Goal: Task Accomplishment & Management: Manage account settings

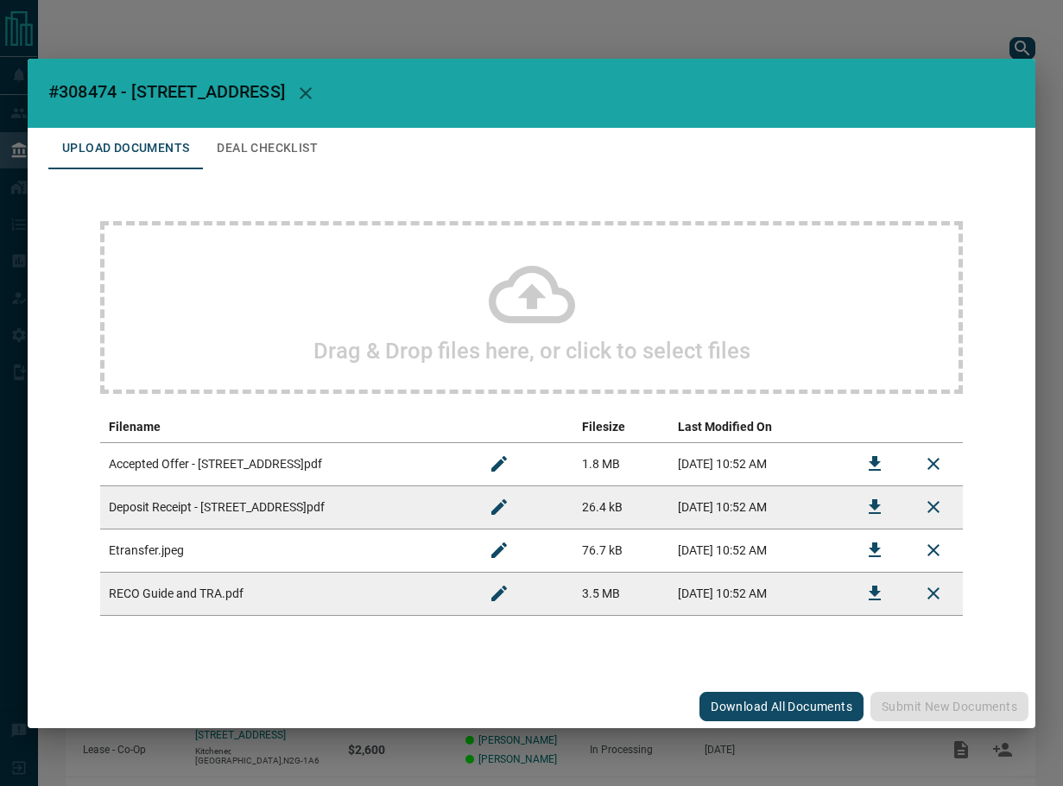
click at [105, 96] on span "#308474 - [STREET_ADDRESS]" at bounding box center [166, 91] width 237 height 21
copy span "308474"
click at [84, 98] on span "#308474 - [STREET_ADDRESS]" at bounding box center [166, 91] width 237 height 21
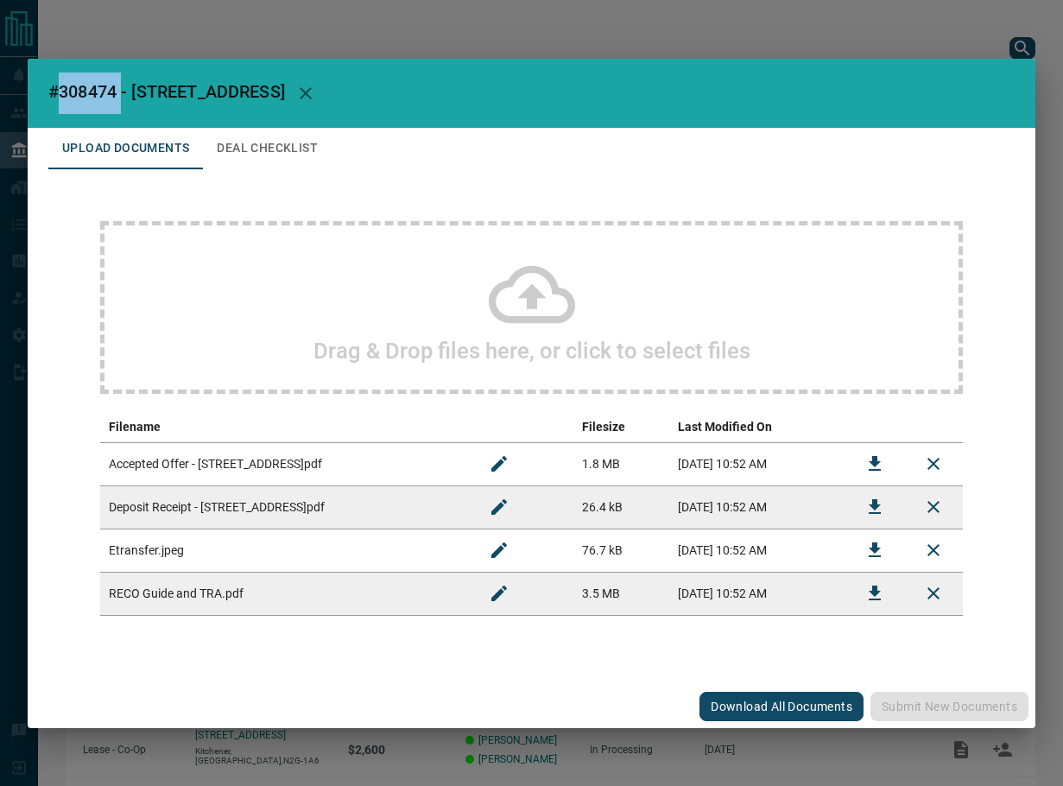
click at [885, 467] on button "Download" at bounding box center [874, 463] width 41 height 41
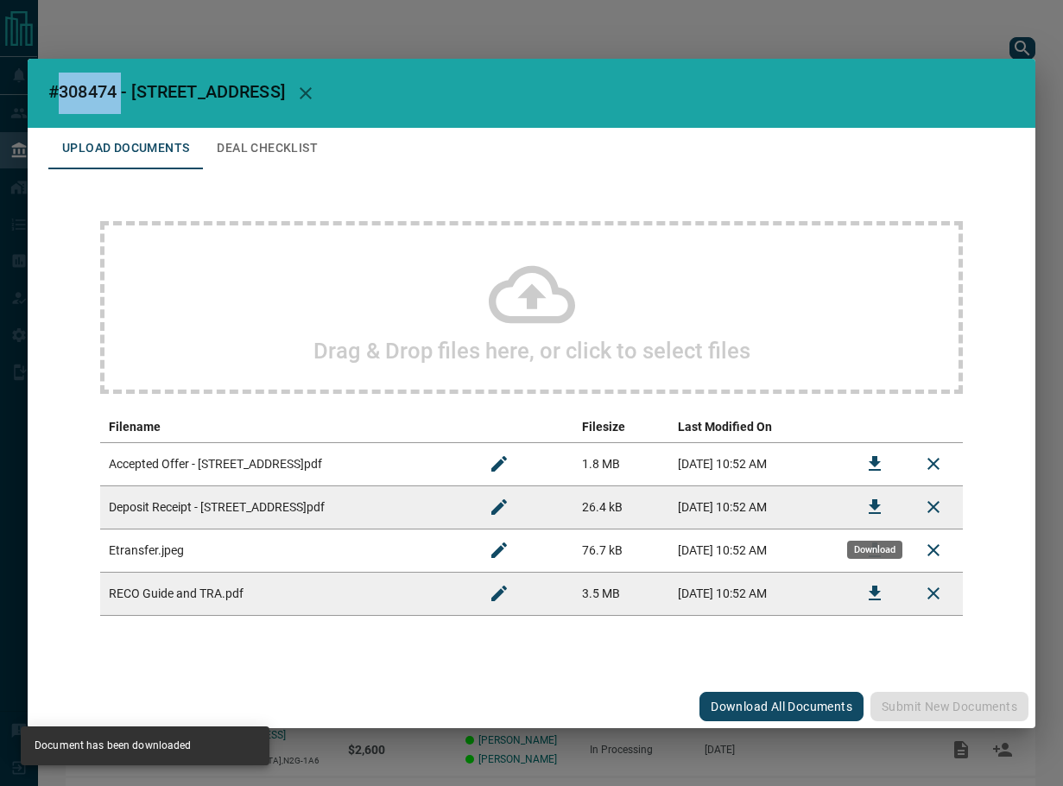
click at [884, 496] on button "Download" at bounding box center [874, 506] width 41 height 41
drag, startPoint x: 358, startPoint y: 89, endPoint x: 919, endPoint y: 93, distance: 561.4
click at [316, 91] on icon "button" at bounding box center [305, 93] width 21 height 21
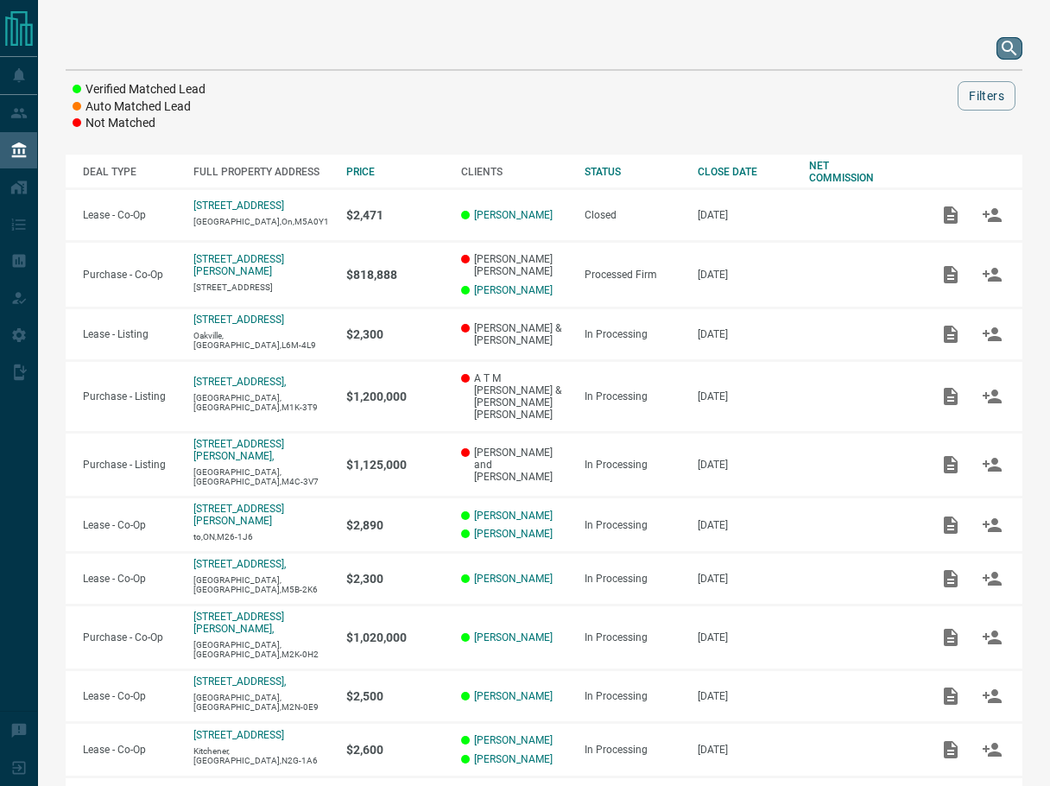
click at [1021, 49] on button "search button" at bounding box center [1010, 48] width 26 height 22
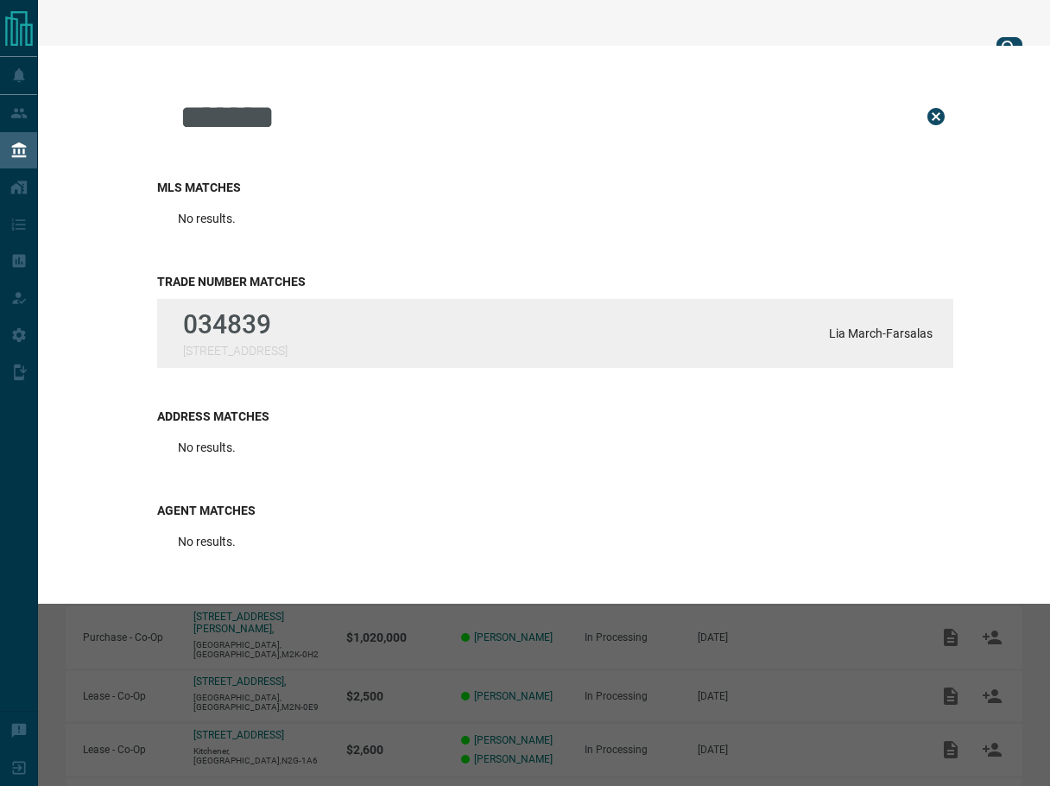
type input "******"
click at [420, 342] on div "034839 [STREET_ADDRESS][GEOGRAPHIC_DATA] March-[GEOGRAPHIC_DATA]" at bounding box center [555, 333] width 796 height 69
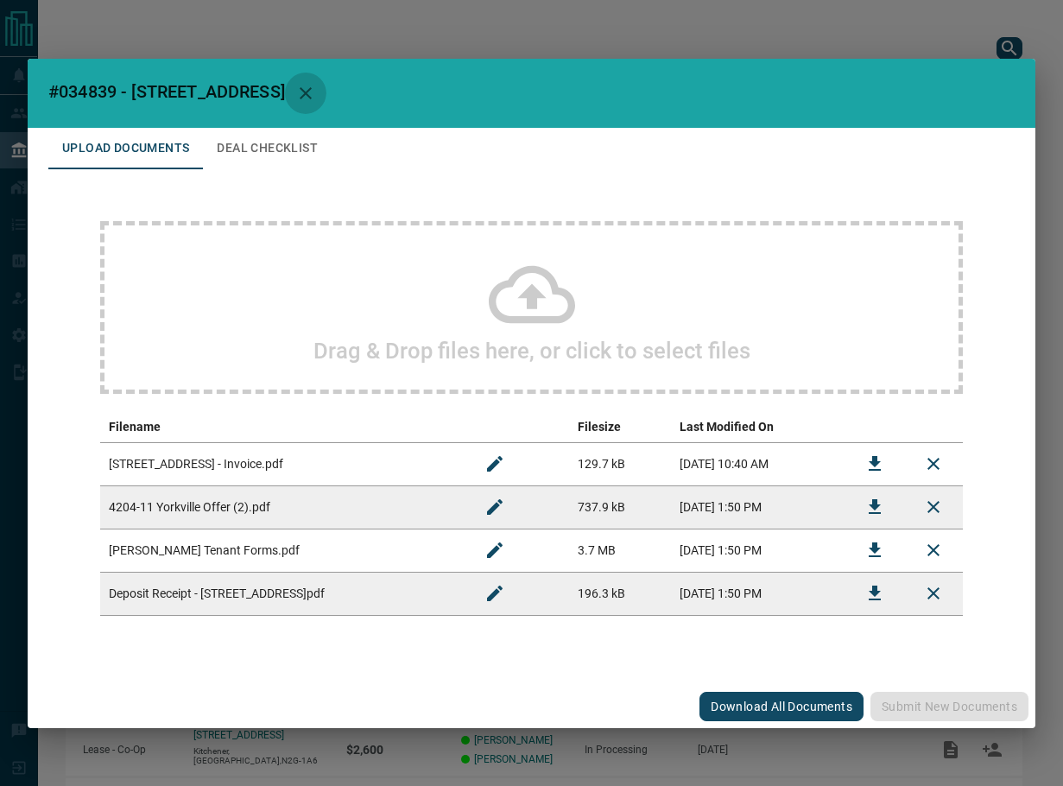
click at [311, 109] on button "button" at bounding box center [305, 93] width 41 height 41
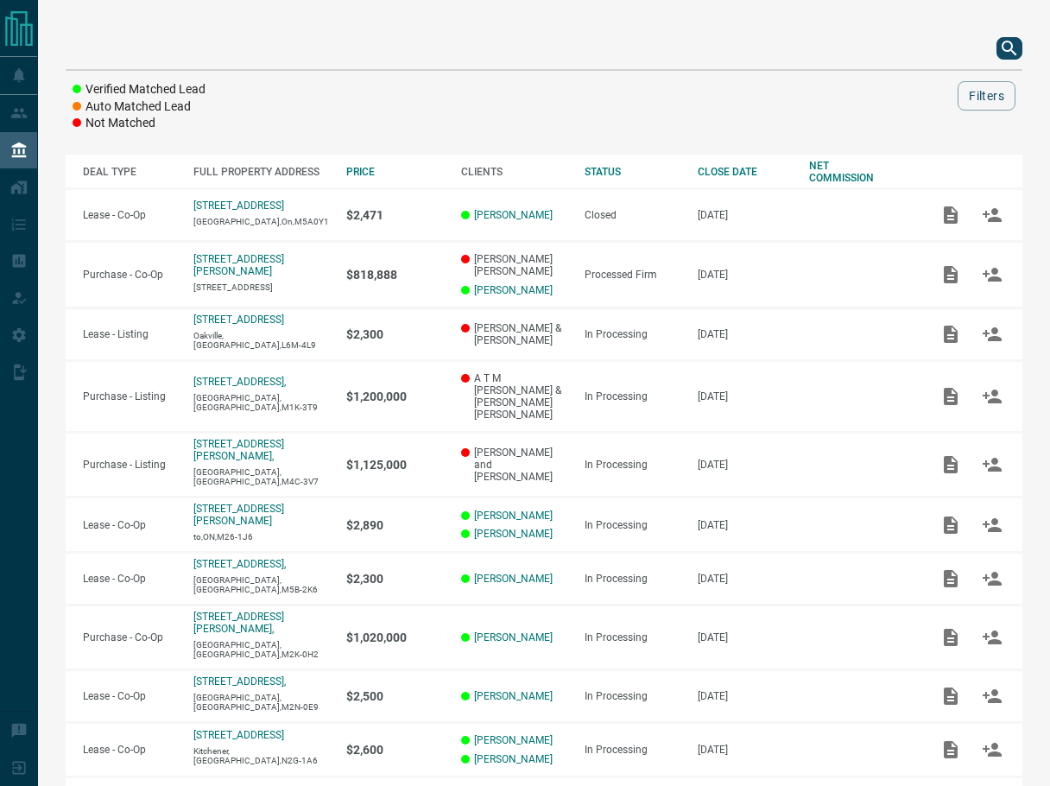
click at [1009, 42] on icon "search button" at bounding box center [1009, 48] width 15 height 15
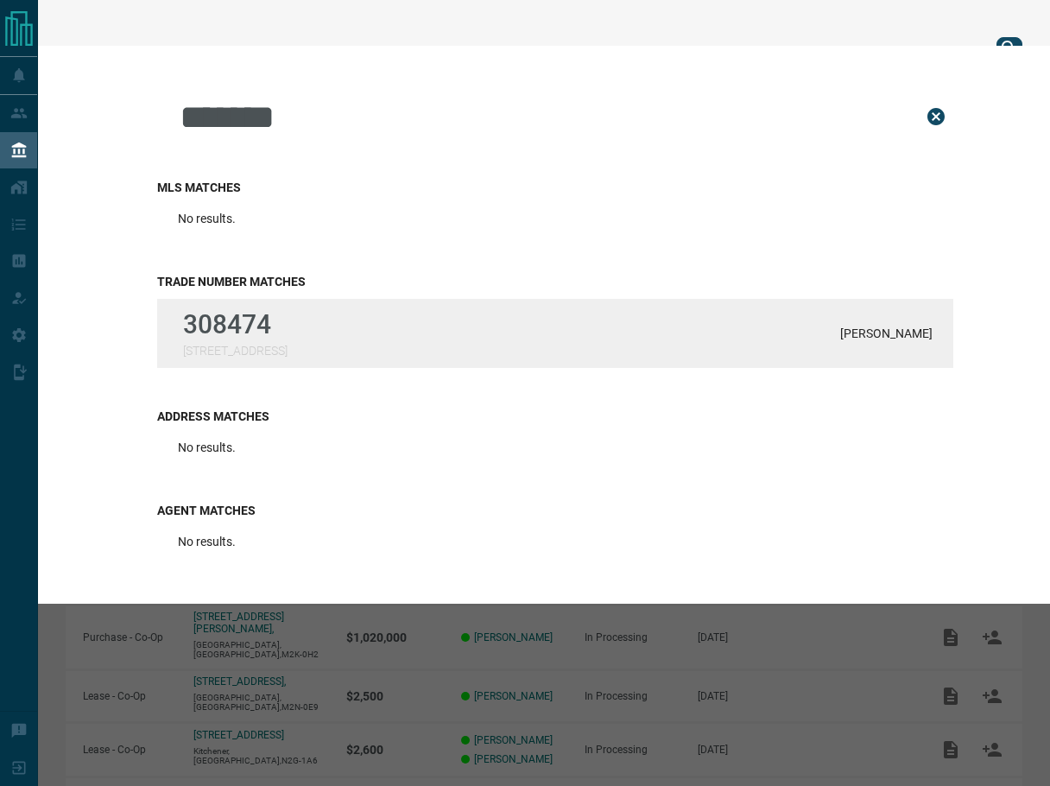
type input "******"
drag, startPoint x: 287, startPoint y: 333, endPoint x: 297, endPoint y: 336, distance: 10.7
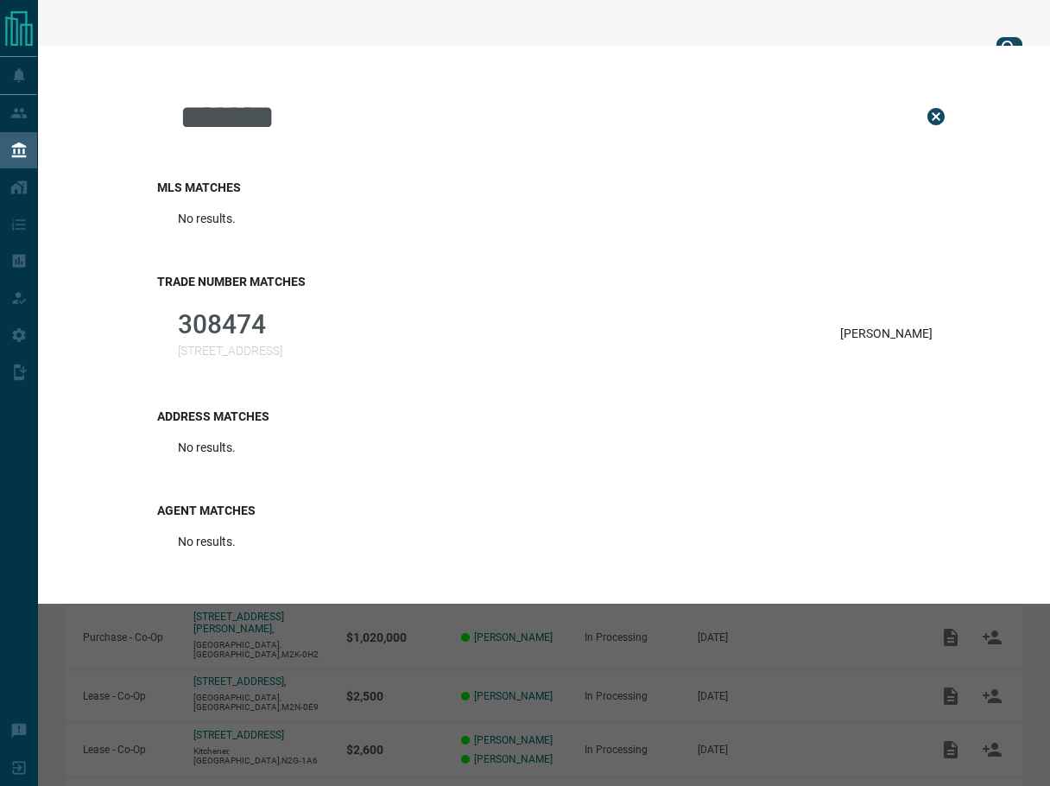
click at [282, 334] on p "308474" at bounding box center [230, 324] width 105 height 30
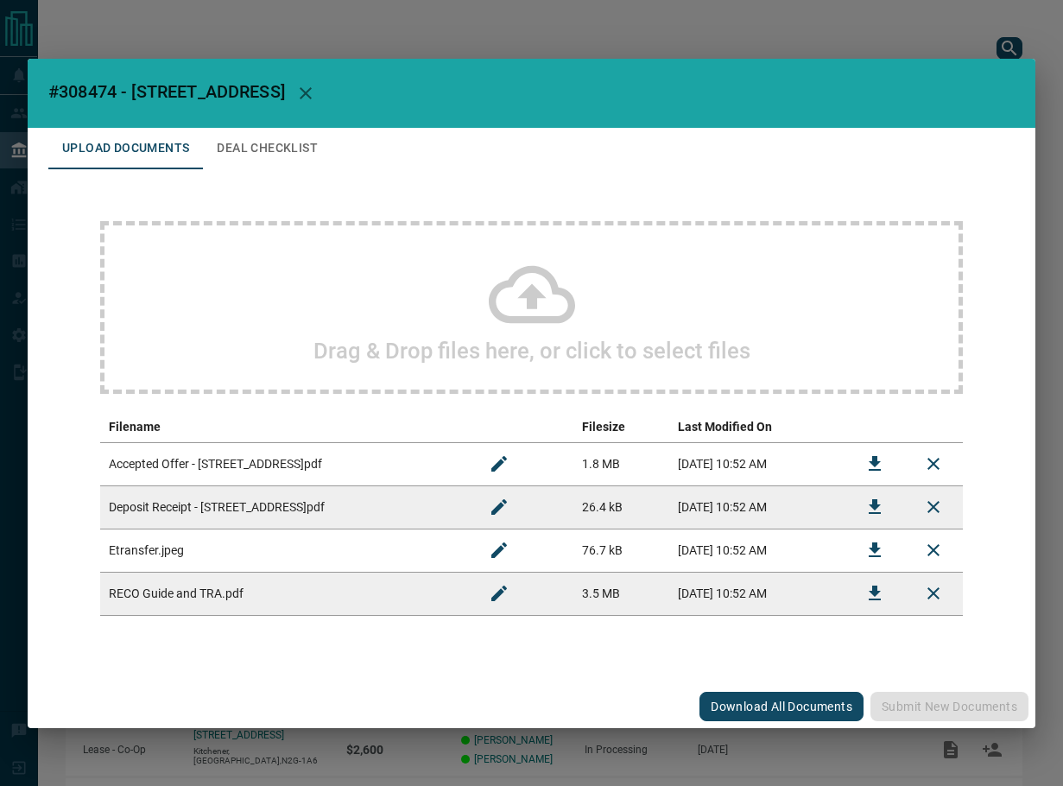
click at [294, 143] on button "Deal Checklist" at bounding box center [267, 148] width 129 height 41
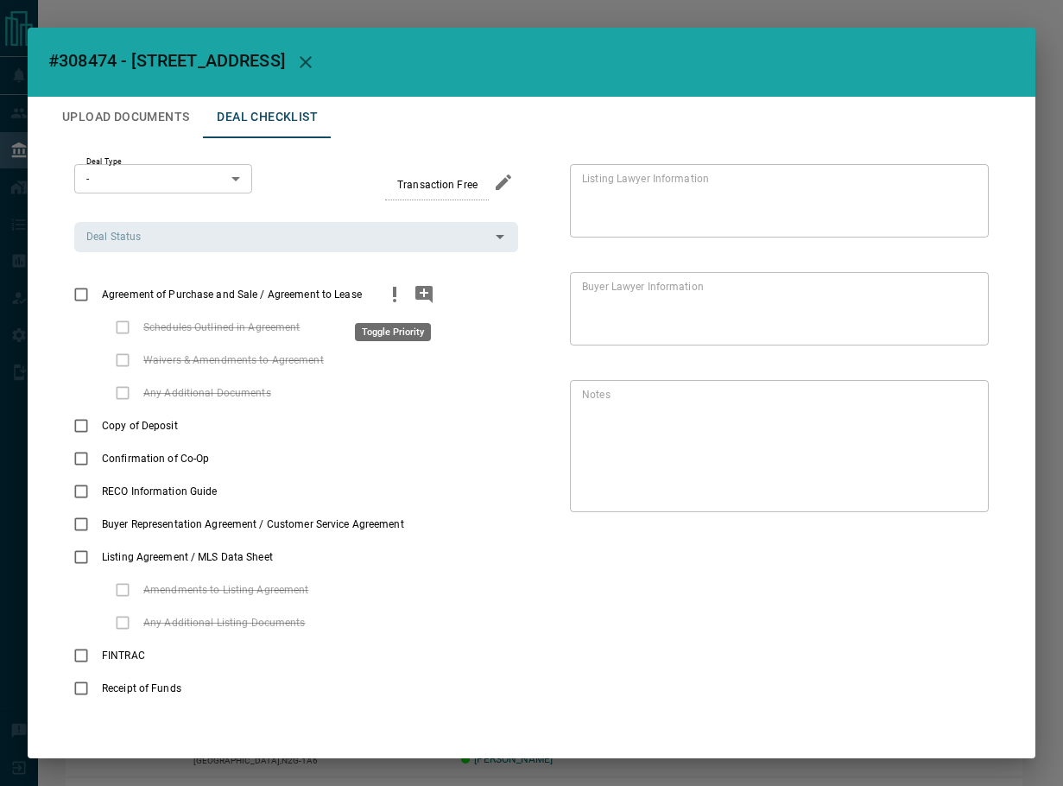
click at [390, 295] on icon "priority" at bounding box center [394, 294] width 21 height 21
click at [419, 295] on icon "add note" at bounding box center [423, 294] width 17 height 17
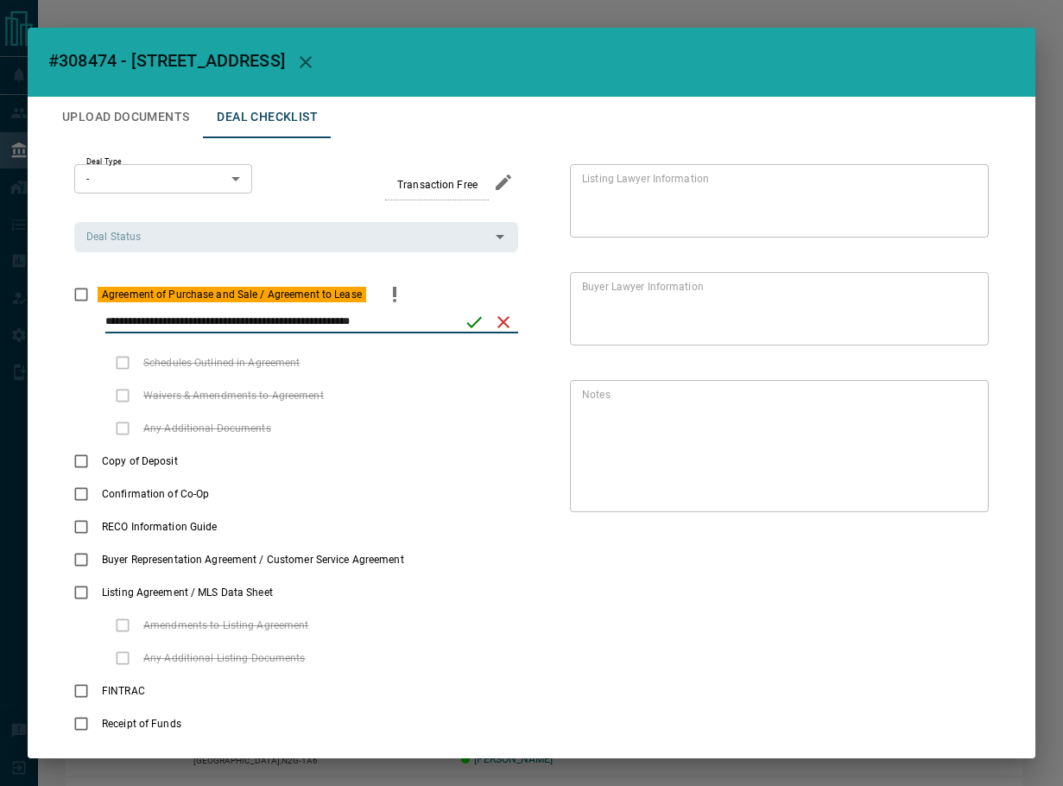
type input "**********"
drag, startPoint x: 467, startPoint y: 323, endPoint x: 428, endPoint y: 272, distance: 64.6
click at [467, 323] on icon "save" at bounding box center [474, 322] width 21 height 21
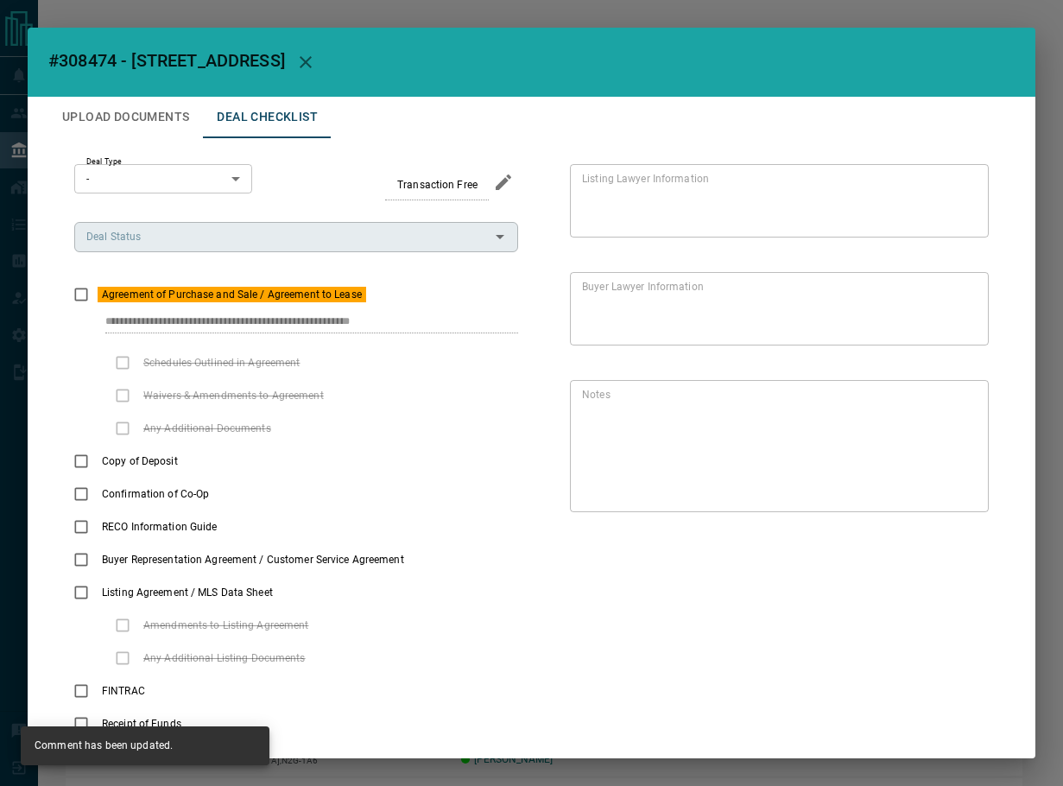
click at [428, 240] on input "Deal Status" at bounding box center [281, 236] width 405 height 19
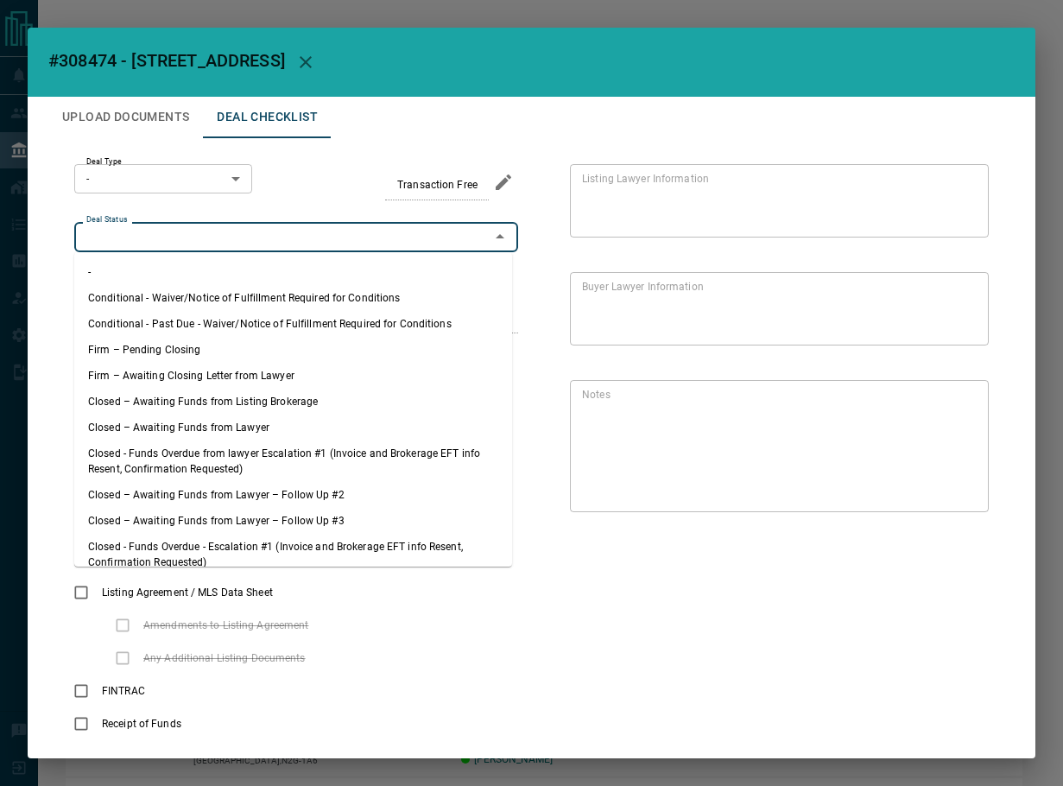
click at [240, 339] on li "Firm – Pending Closing" at bounding box center [293, 350] width 438 height 26
type input "**********"
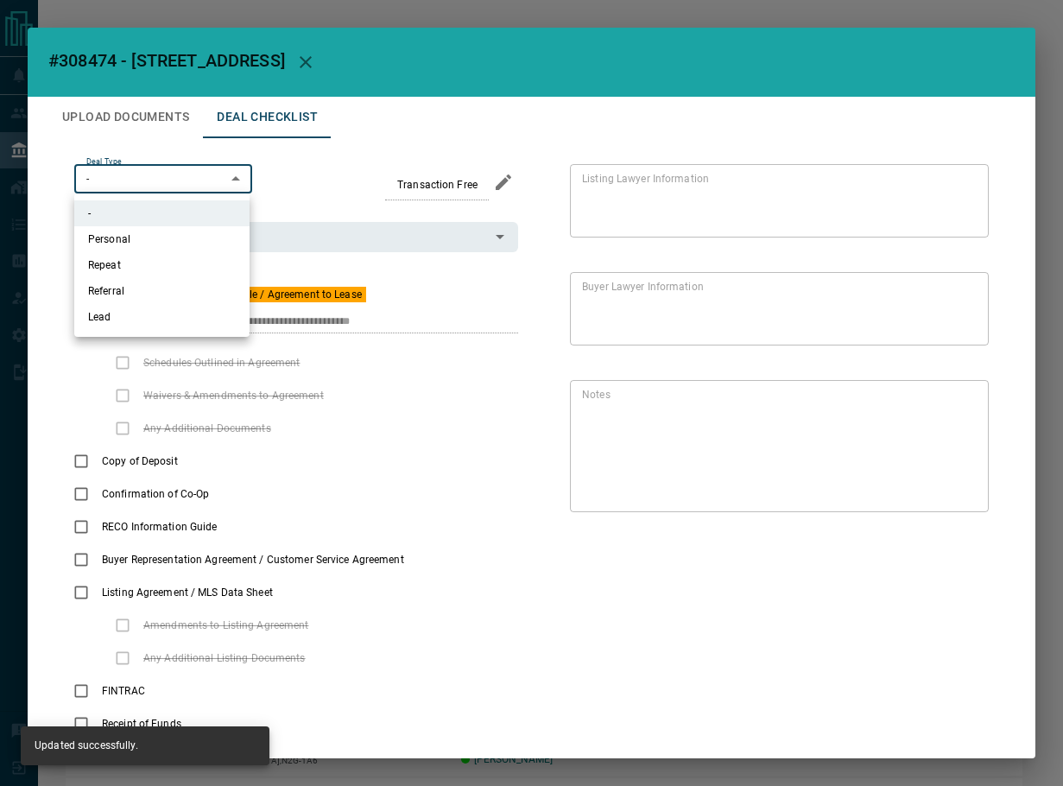
click at [130, 169] on body "Lead Transfers Leads Deals Listings Campaigns Quota Rules Agent Quotas Admin Mo…" at bounding box center [531, 444] width 1063 height 889
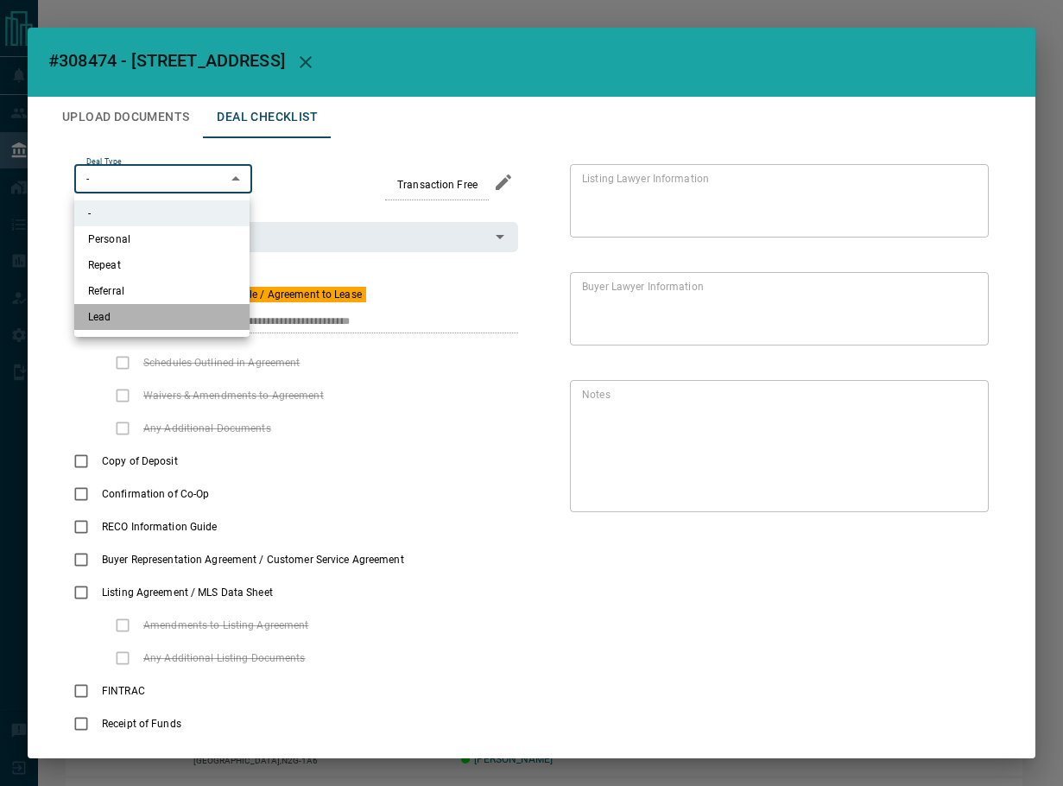
click at [171, 318] on li "Lead" at bounding box center [161, 317] width 175 height 26
type input "*"
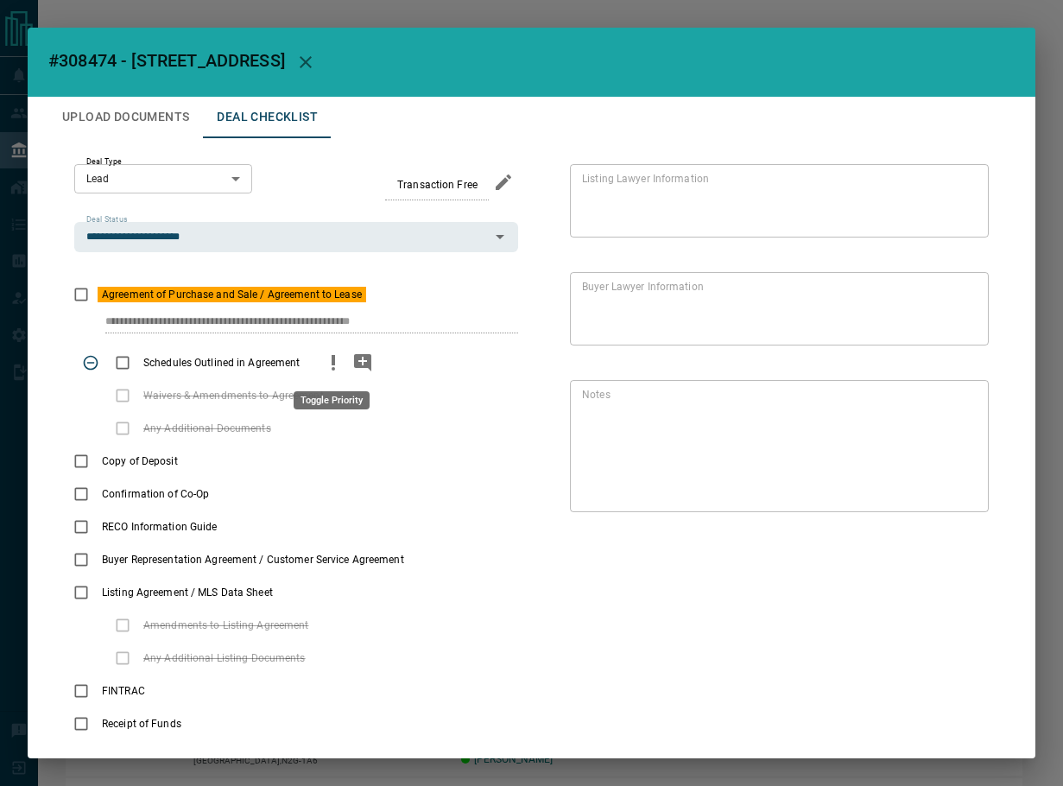
click at [342, 359] on icon "priority" at bounding box center [333, 362] width 21 height 21
click at [360, 359] on icon "add note" at bounding box center [362, 362] width 17 height 17
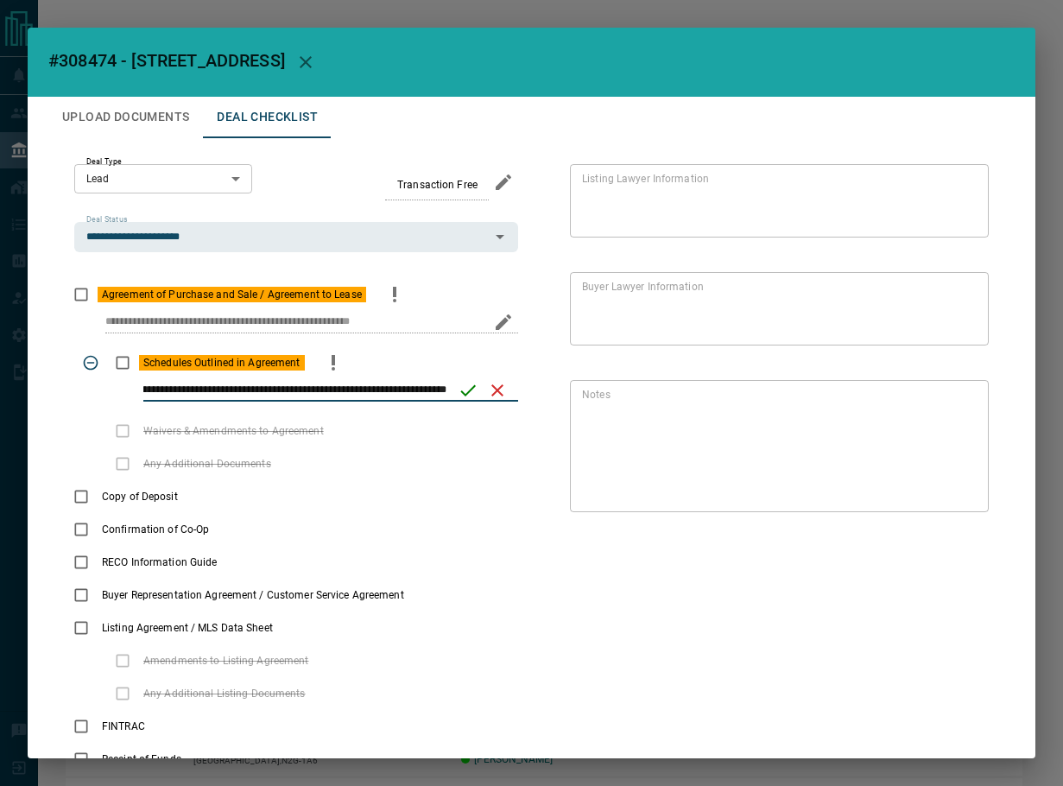
scroll to position [0, 248]
type input "**********"
click at [458, 390] on icon "save" at bounding box center [468, 390] width 21 height 21
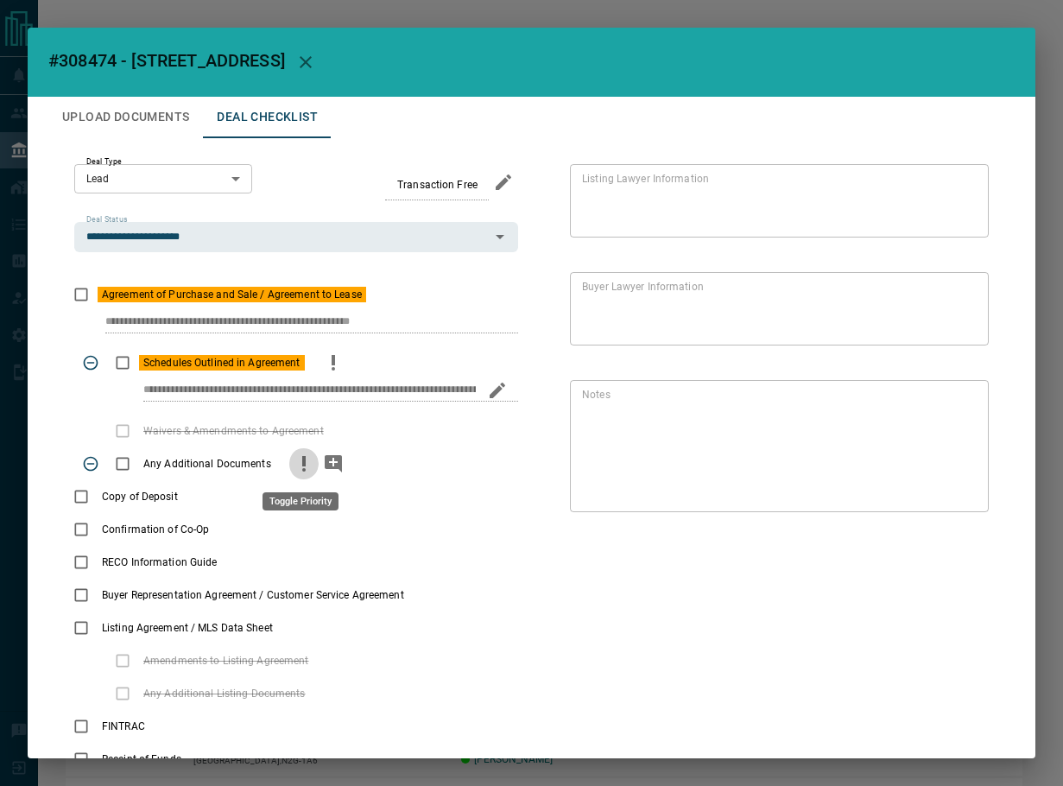
click at [302, 459] on icon "priority" at bounding box center [303, 461] width 3 height 10
click at [325, 463] on icon "add note" at bounding box center [333, 463] width 17 height 17
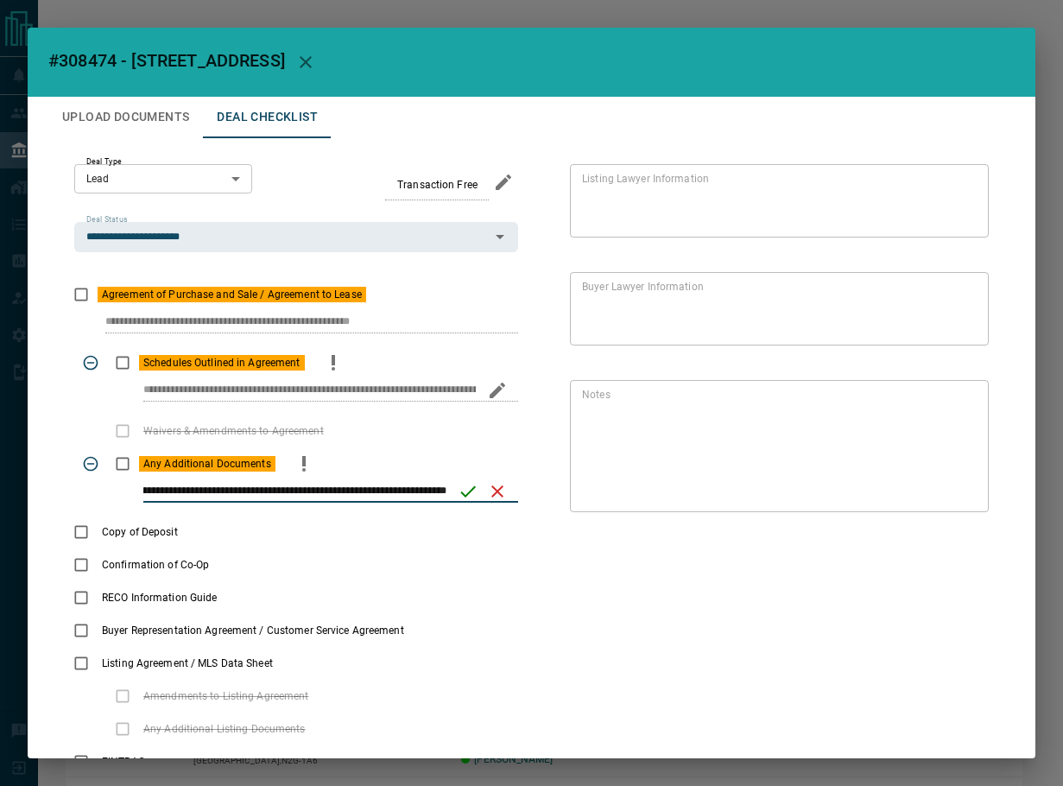
scroll to position [0, 93]
type input "**********"
drag, startPoint x: 463, startPoint y: 485, endPoint x: 166, endPoint y: 513, distance: 298.5
click at [463, 485] on icon "save" at bounding box center [468, 491] width 21 height 21
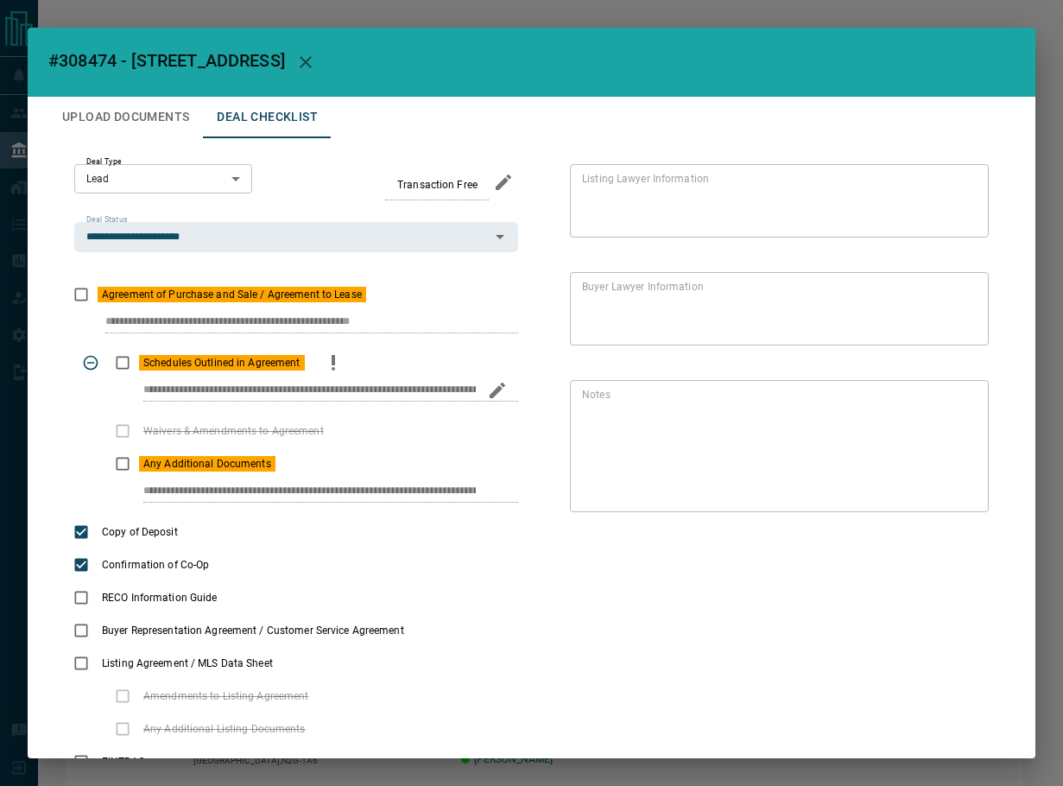
click at [106, 116] on button "Upload Documents" at bounding box center [125, 117] width 155 height 41
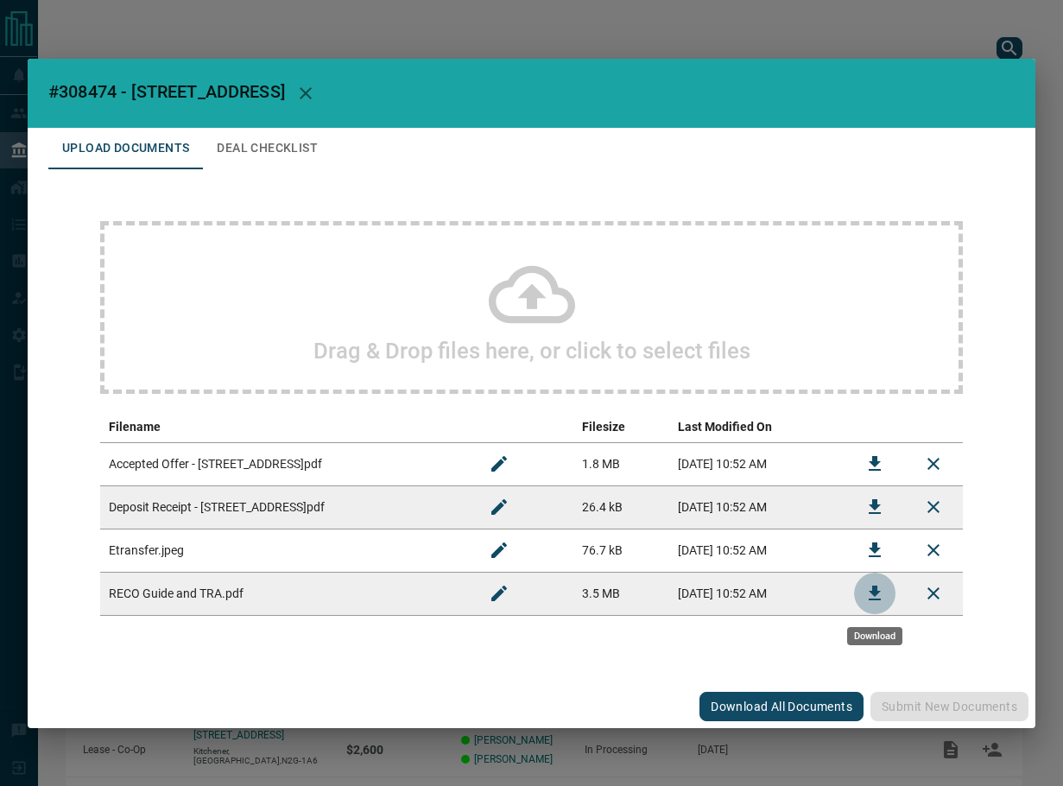
click at [868, 588] on icon "Download" at bounding box center [875, 593] width 21 height 21
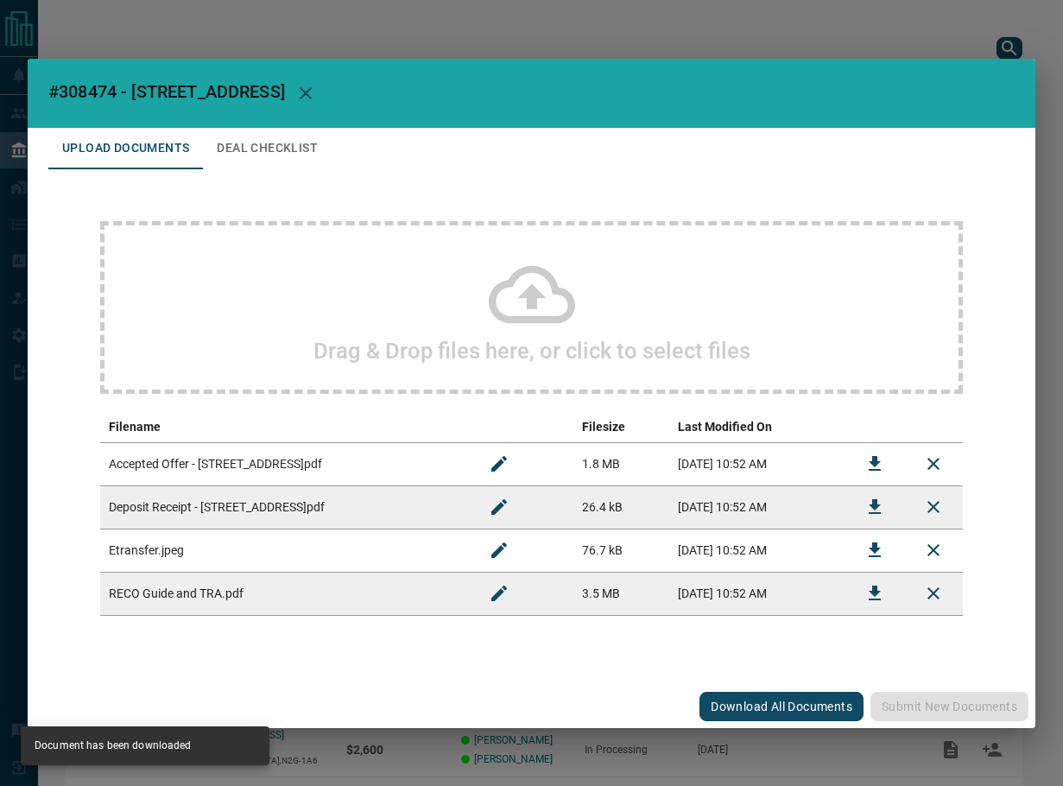
click at [329, 132] on button "Deal Checklist" at bounding box center [267, 148] width 129 height 41
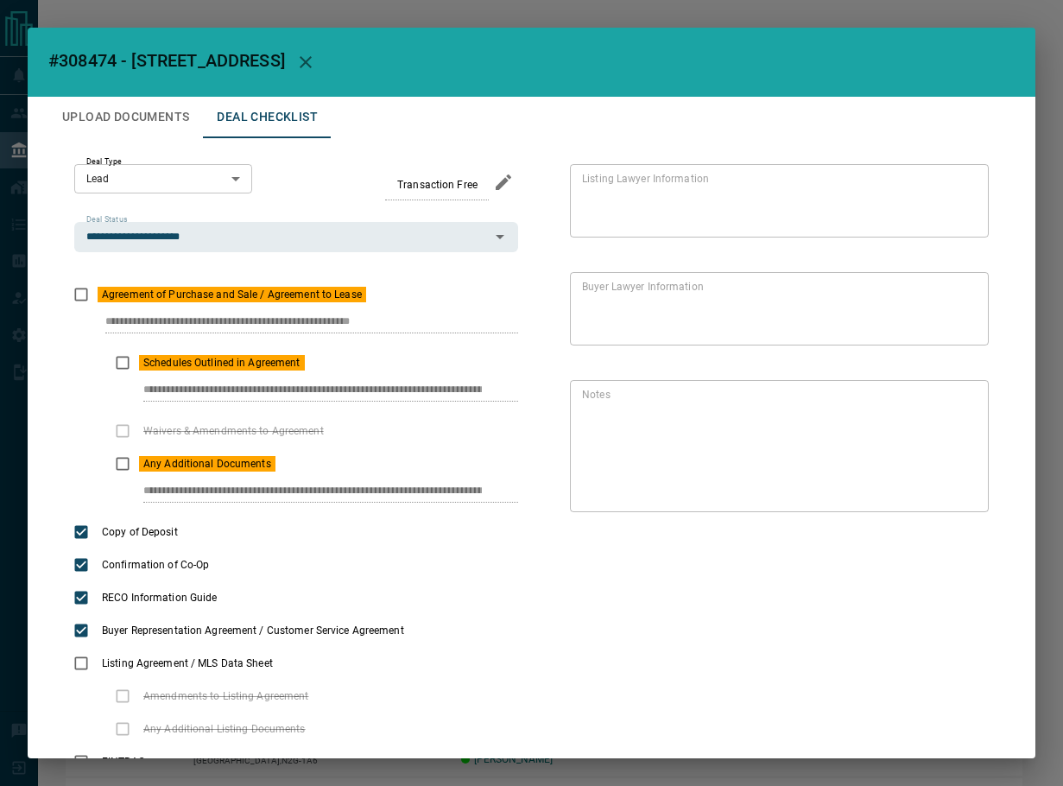
drag, startPoint x: 133, startPoint y: 116, endPoint x: 146, endPoint y: 130, distance: 18.9
click at [132, 117] on button "Upload Documents" at bounding box center [125, 117] width 155 height 41
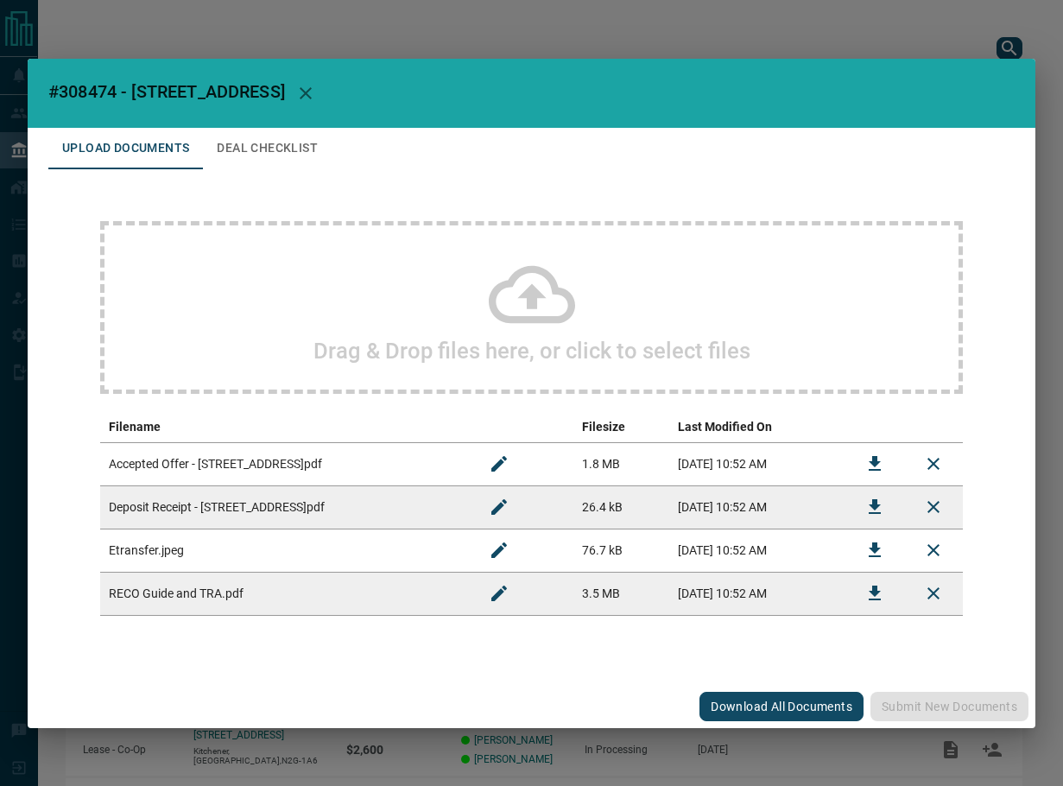
click at [361, 313] on div "Drag & Drop files here, or click to select files" at bounding box center [531, 307] width 863 height 173
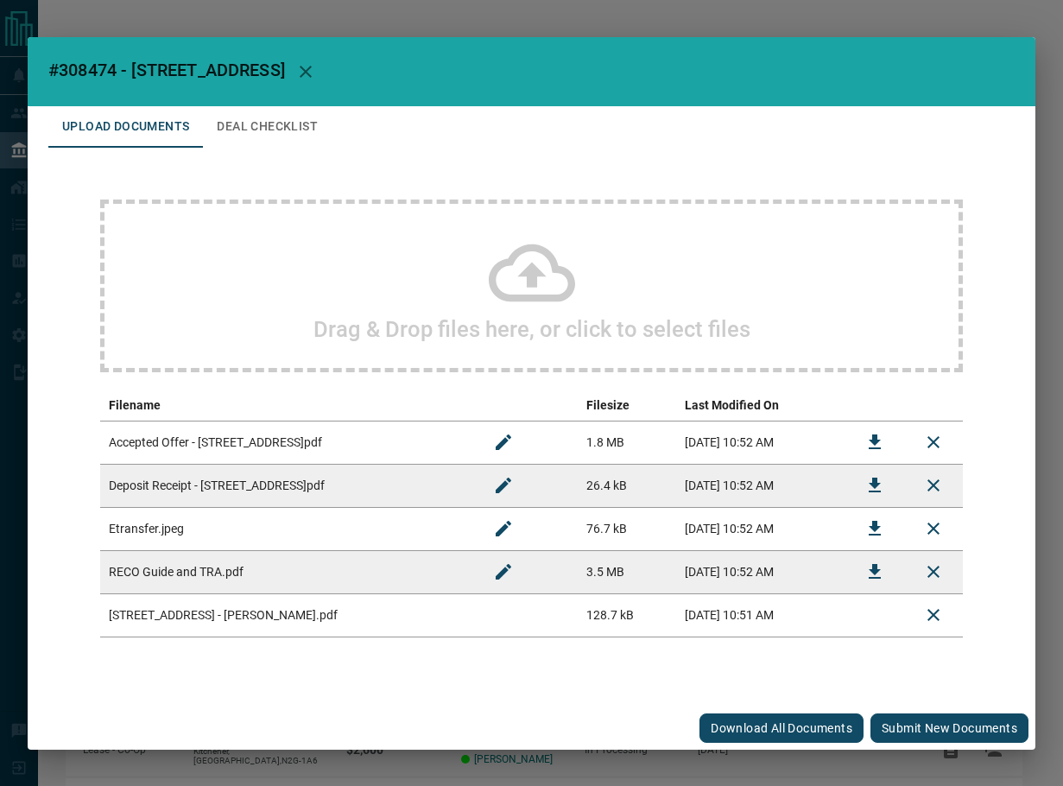
click at [891, 726] on button "Submit new documents" at bounding box center [950, 727] width 158 height 29
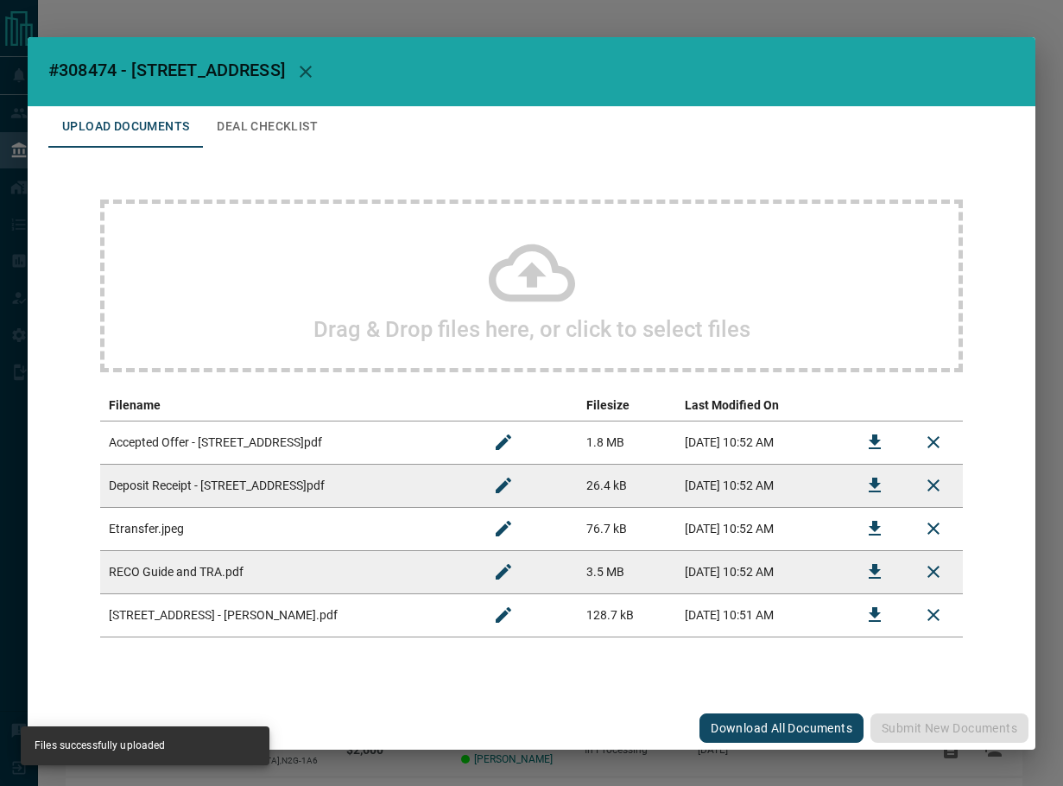
click at [310, 143] on button "Deal Checklist" at bounding box center [267, 126] width 129 height 41
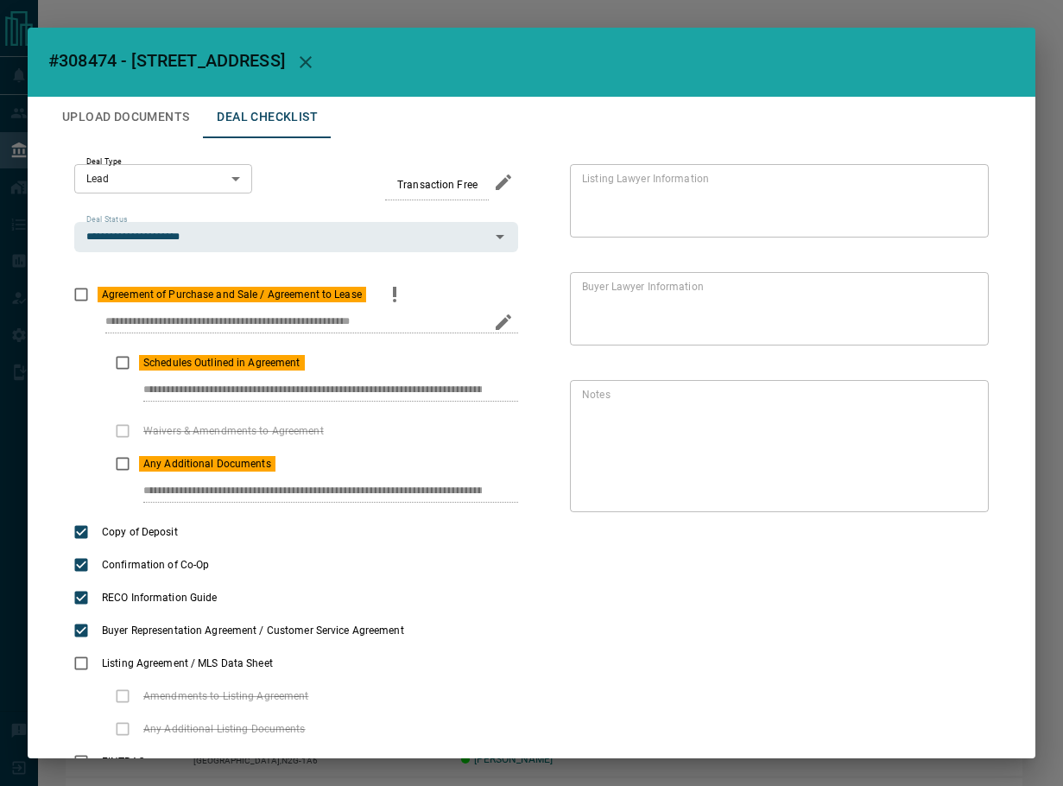
click at [434, 323] on div "**********" at bounding box center [296, 328] width 444 height 35
drag, startPoint x: 102, startPoint y: 318, endPoint x: 523, endPoint y: 295, distance: 422.1
click at [561, 377] on div "**********" at bounding box center [531, 487] width 966 height 699
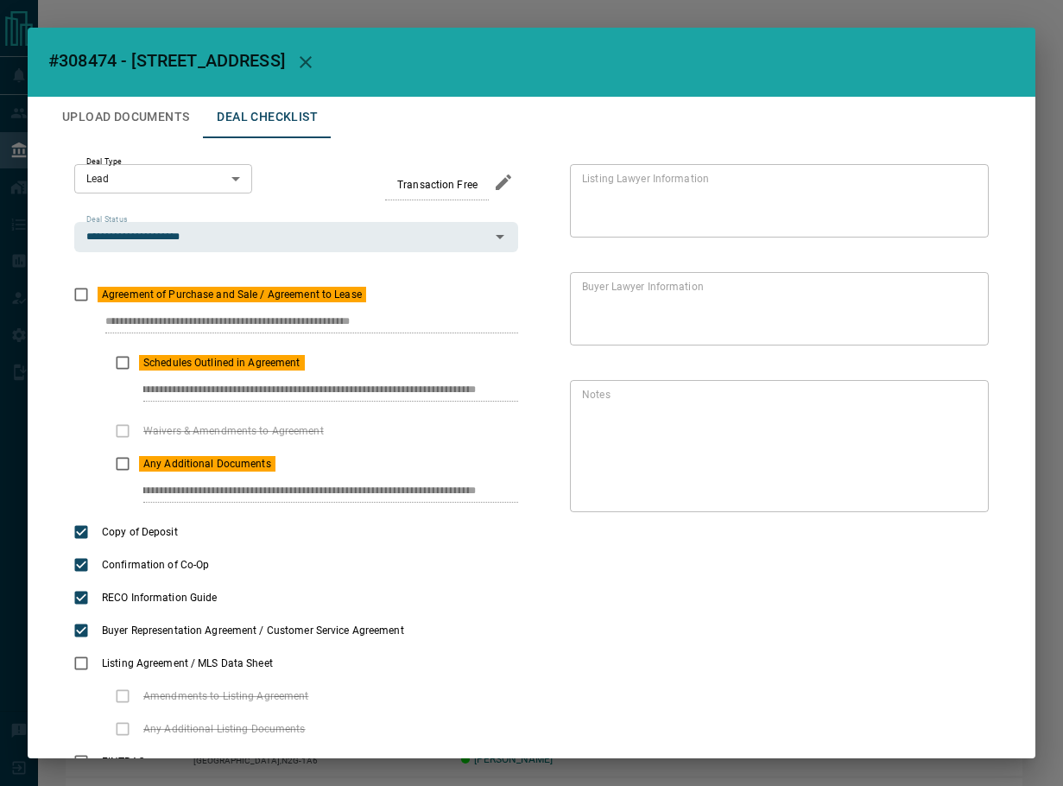
click at [656, 499] on div "**********" at bounding box center [531, 487] width 966 height 699
